Goal: Check status: Check status

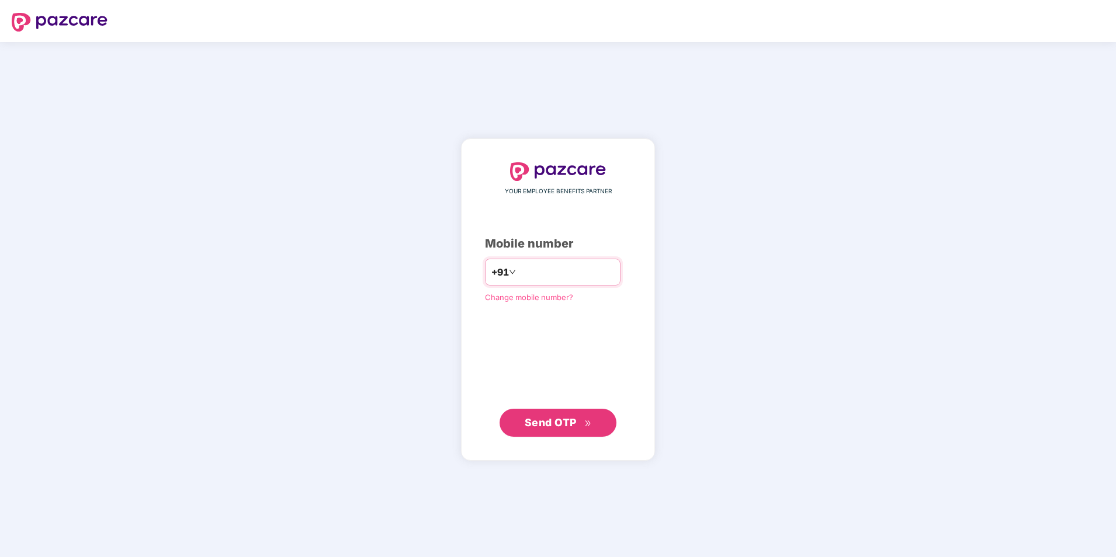
click at [533, 266] on input "number" at bounding box center [566, 272] width 96 height 19
click at [518, 268] on input "**********" at bounding box center [566, 272] width 96 height 19
type input "**********"
click at [558, 428] on span "Send OTP" at bounding box center [558, 423] width 67 height 16
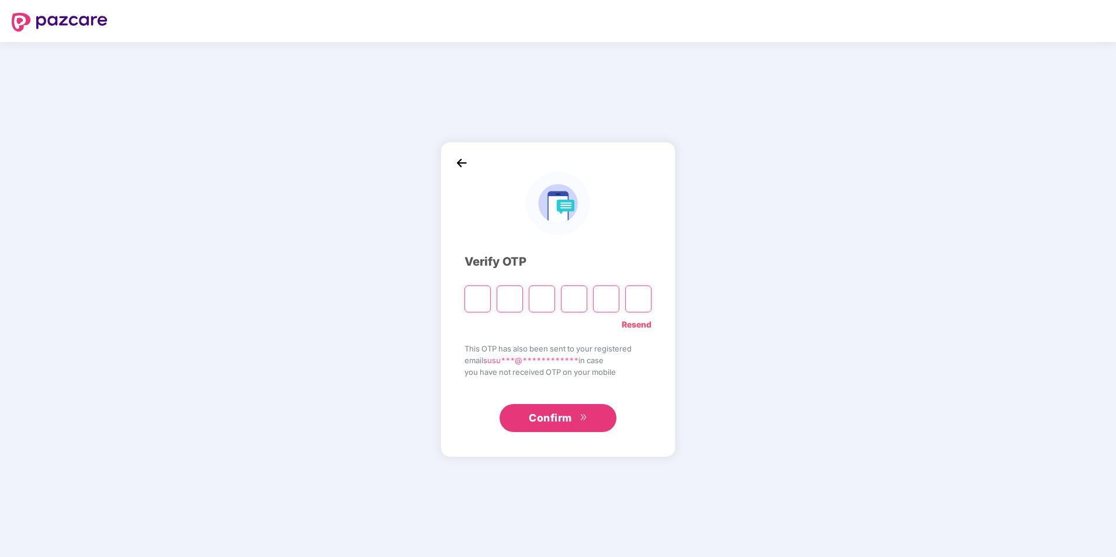
type input "*"
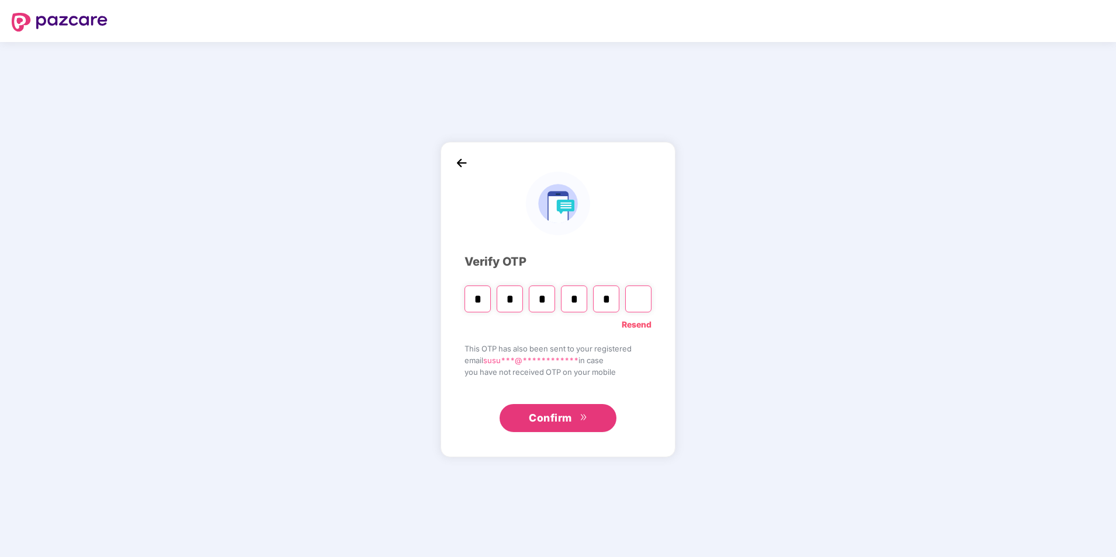
type input "*"
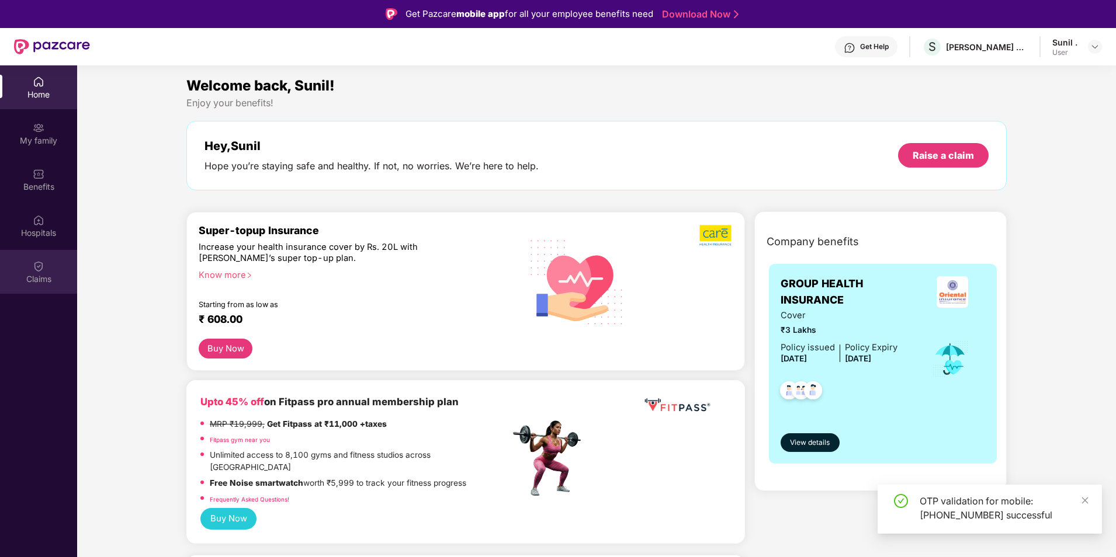
click at [43, 267] on img at bounding box center [39, 267] width 12 height 12
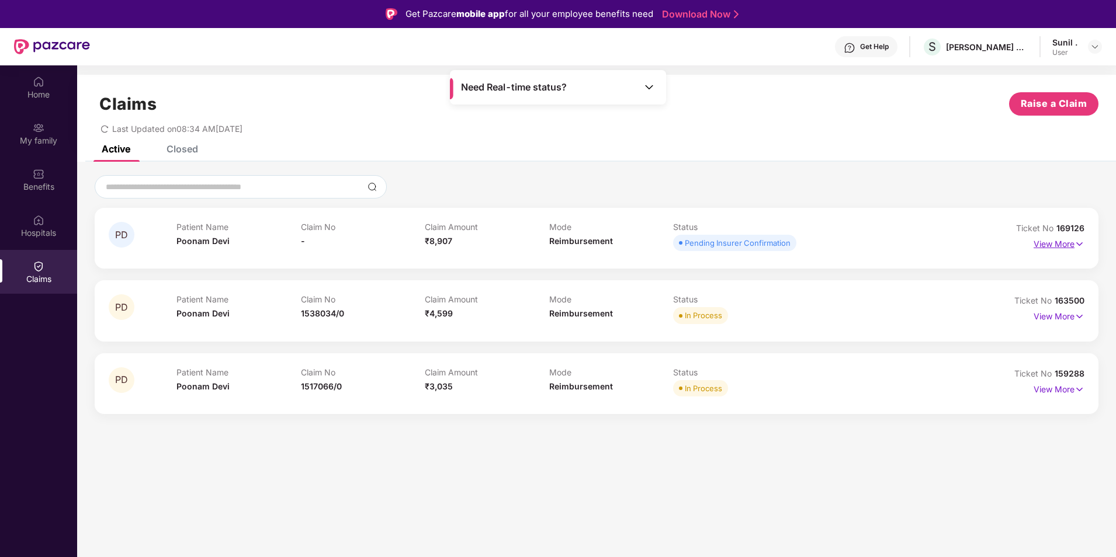
click at [1055, 245] on p "View More" at bounding box center [1058, 243] width 51 height 16
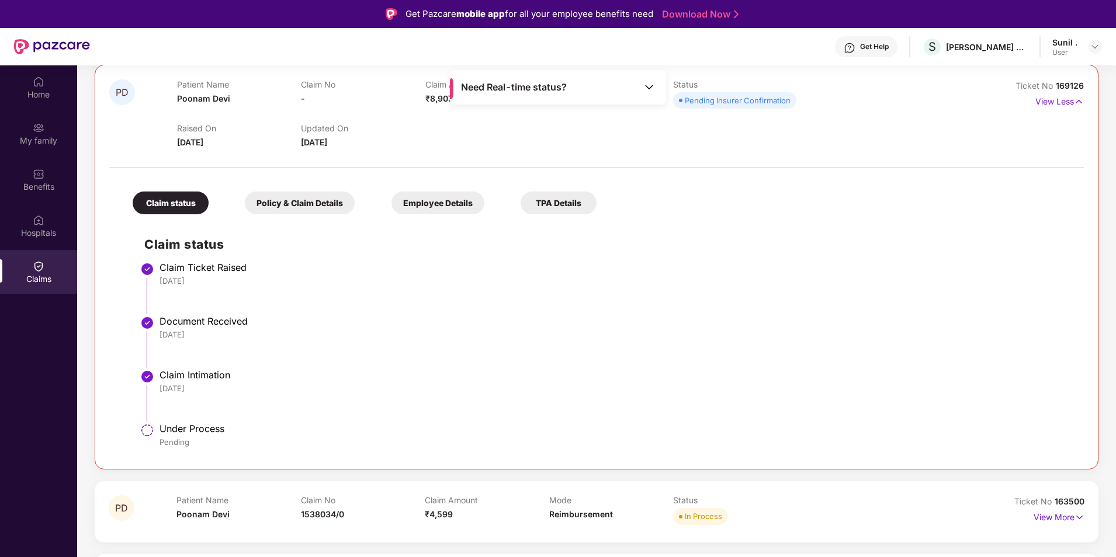
scroll to position [147, 0]
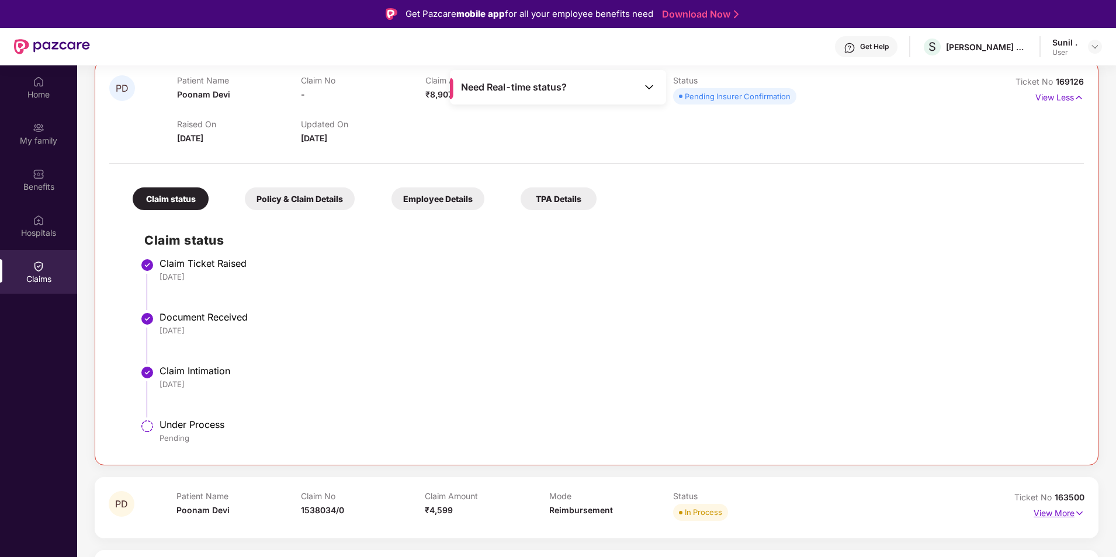
click at [1050, 506] on p "View More" at bounding box center [1058, 512] width 51 height 16
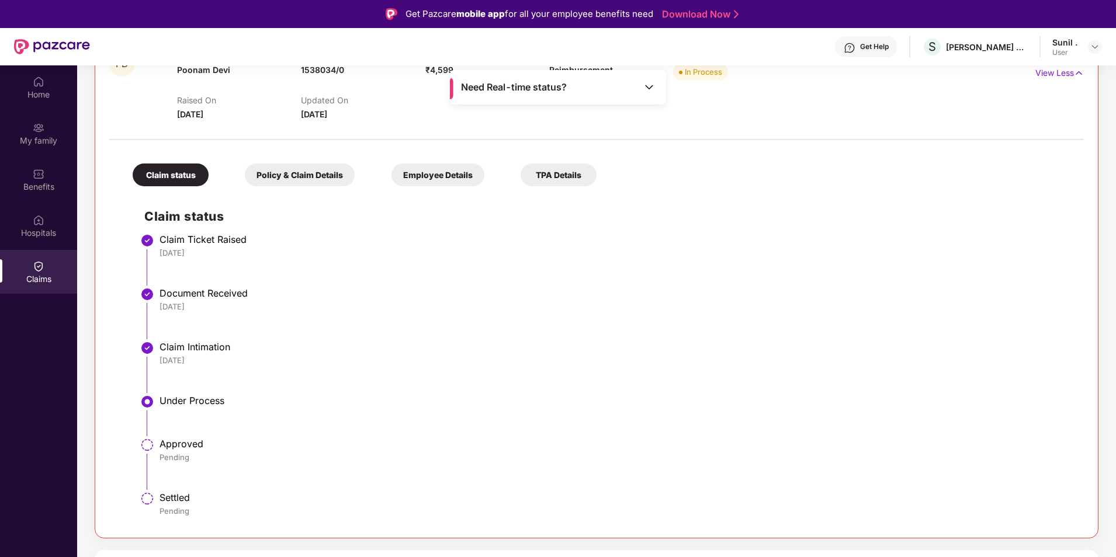
scroll to position [65, 0]
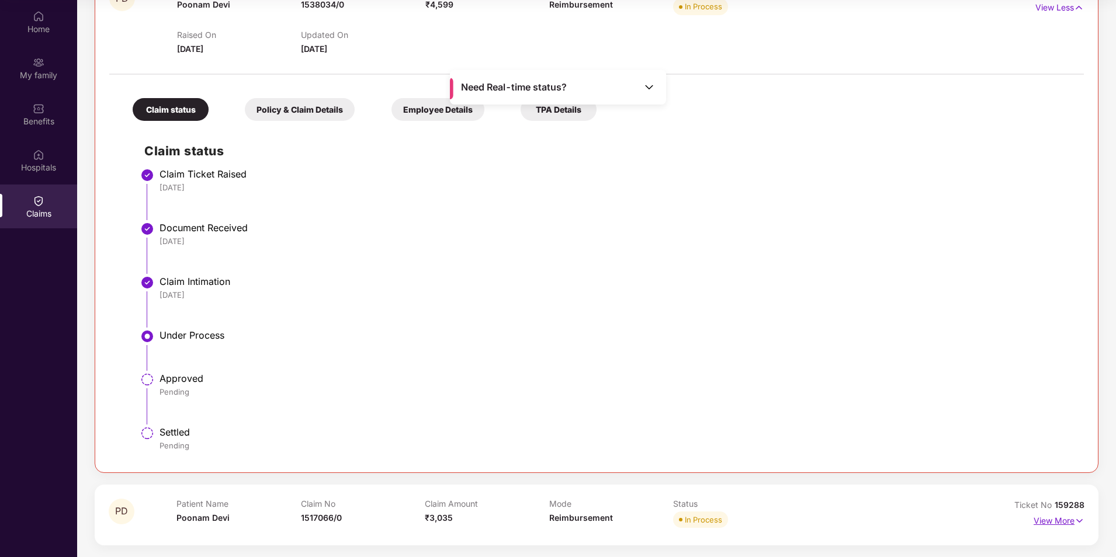
click at [1048, 527] on p "View More" at bounding box center [1058, 520] width 51 height 16
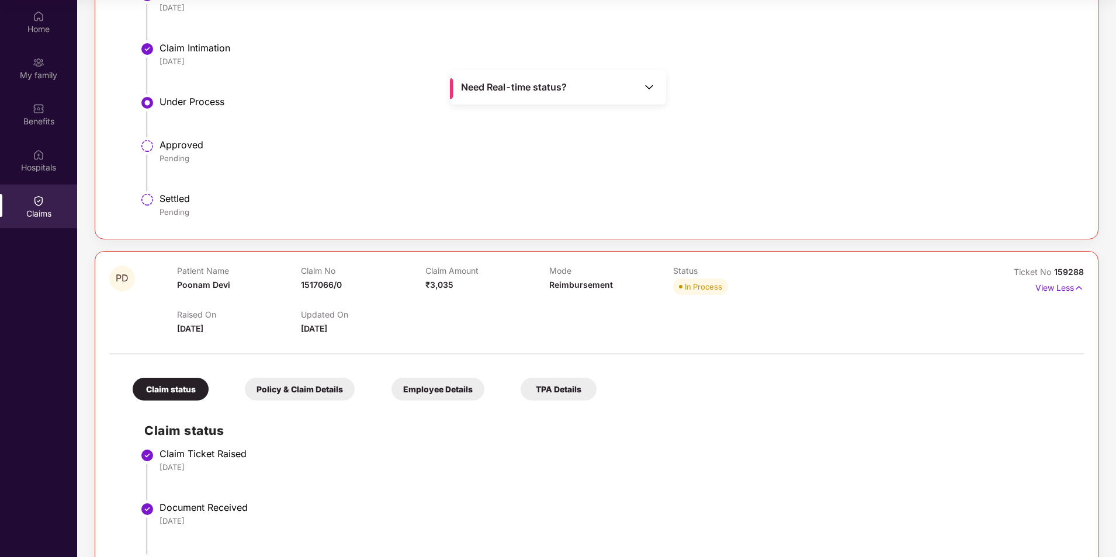
scroll to position [1029, 0]
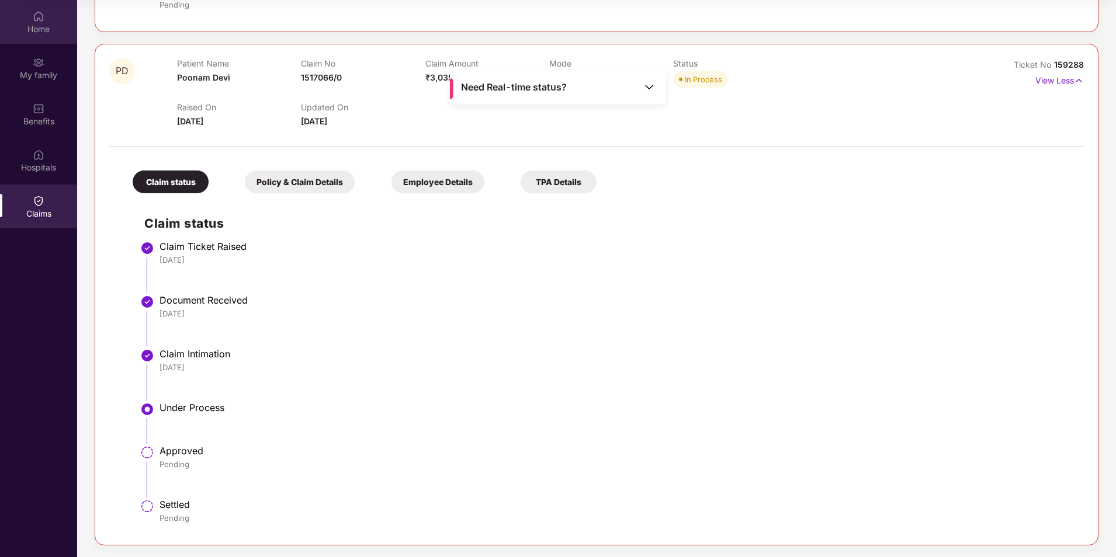
click at [38, 21] on img at bounding box center [39, 17] width 12 height 12
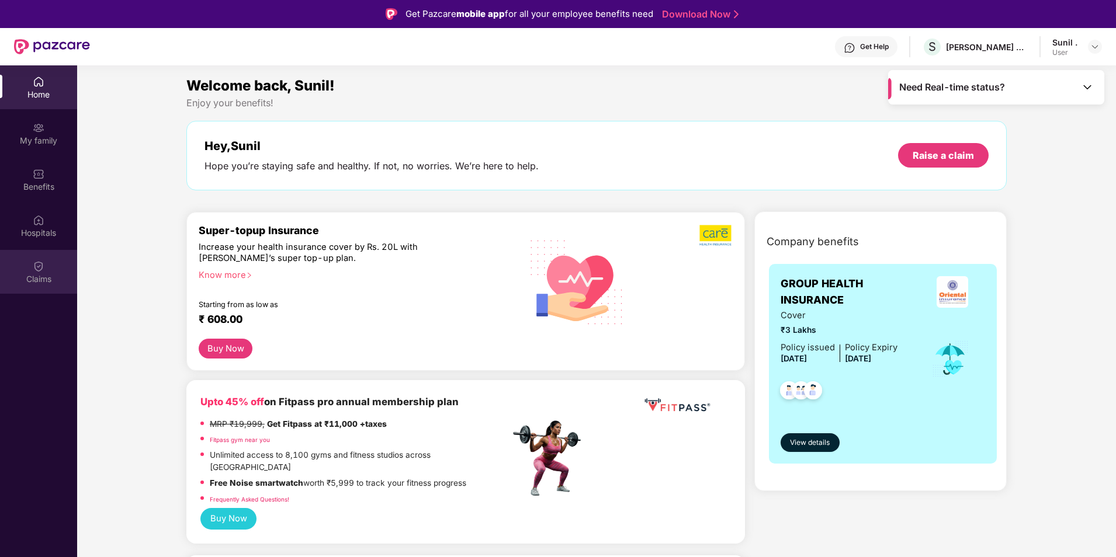
click at [31, 263] on div "Claims" at bounding box center [38, 272] width 77 height 44
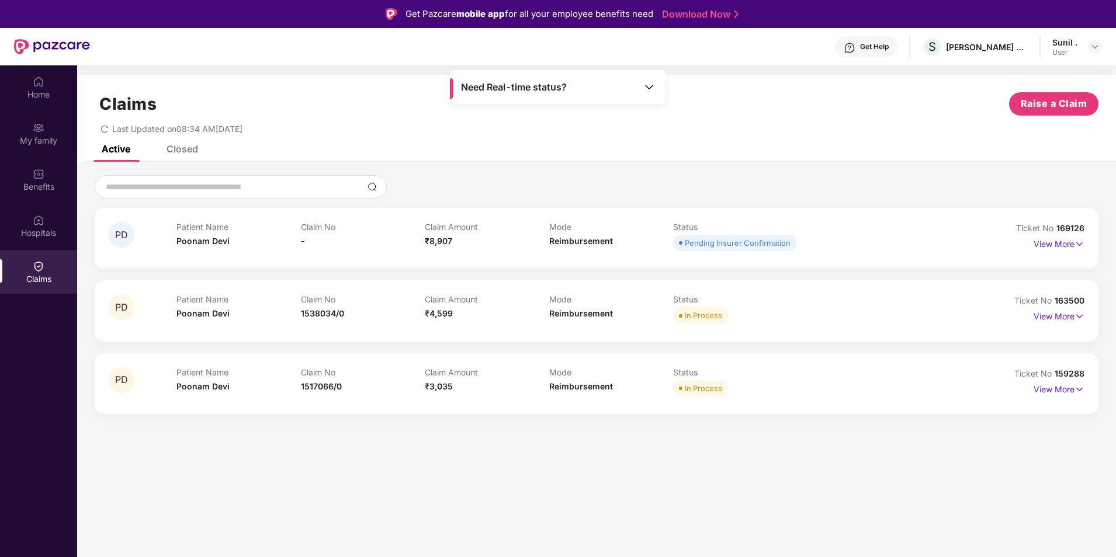
click at [176, 148] on div "Closed" at bounding box center [182, 149] width 32 height 12
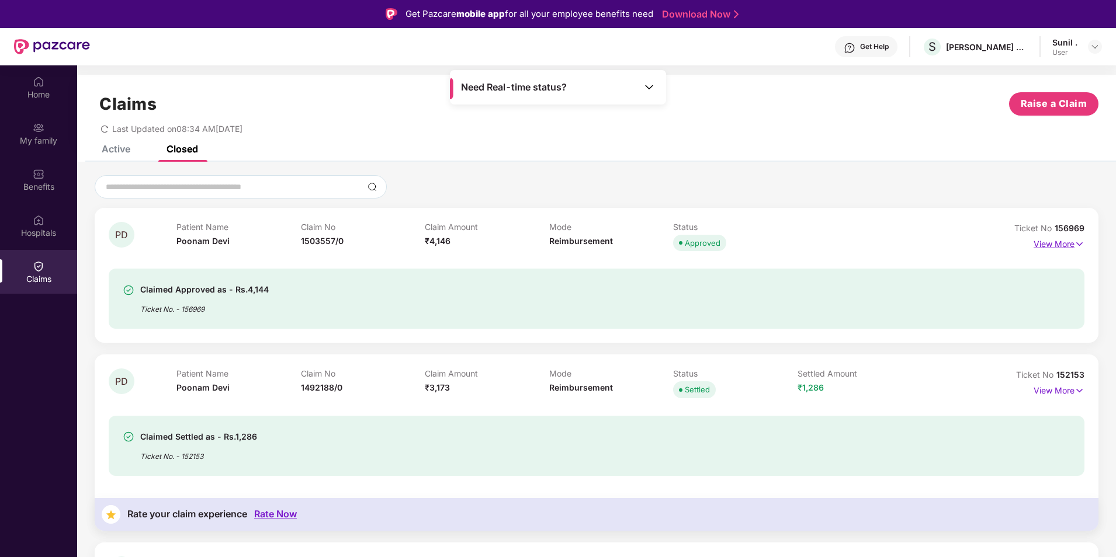
click at [1049, 245] on p "View More" at bounding box center [1058, 243] width 51 height 16
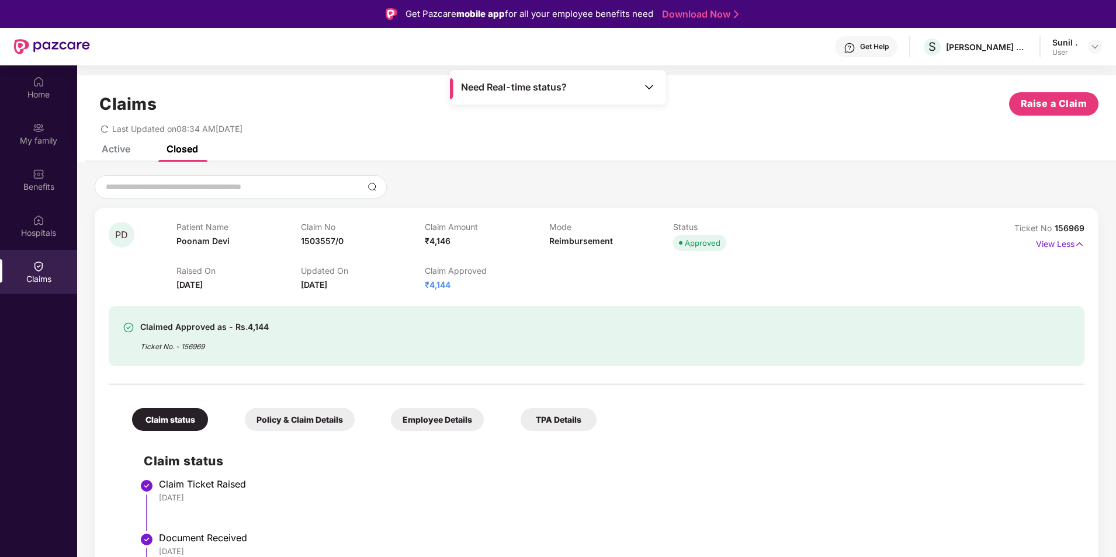
scroll to position [175, 0]
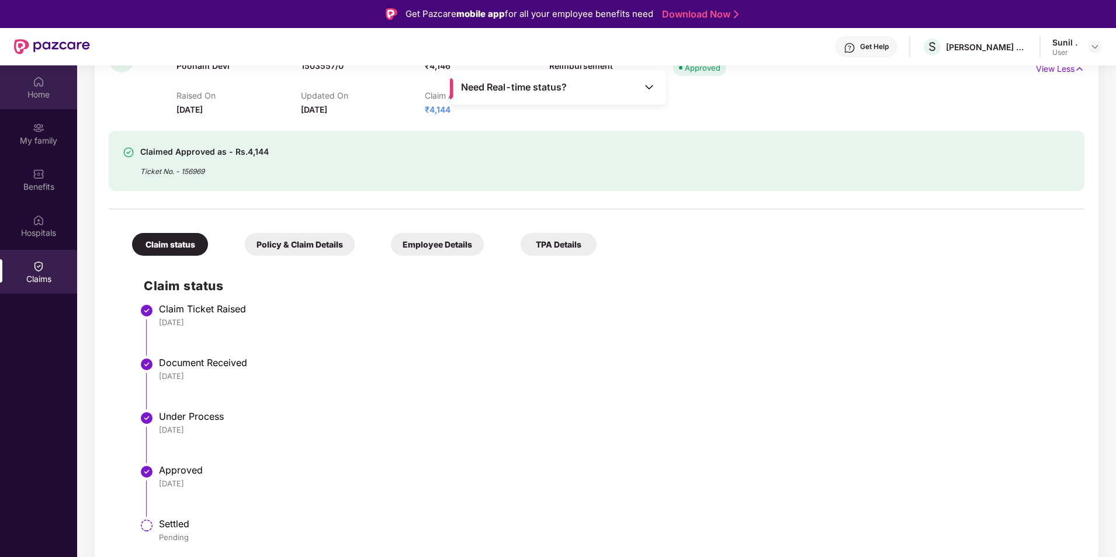
click at [33, 79] on img at bounding box center [39, 82] width 12 height 12
